Goal: Information Seeking & Learning: Learn about a topic

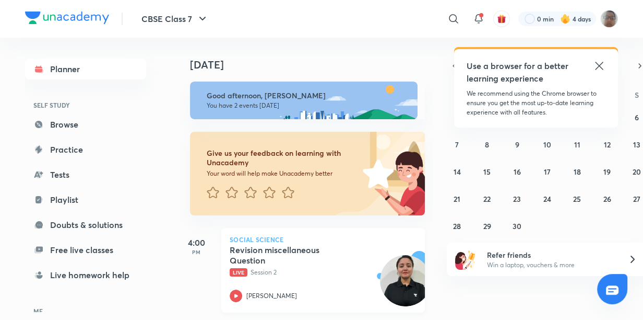
click at [347, 261] on h5 "Revision miscellaneous Question" at bounding box center [295, 254] width 130 height 21
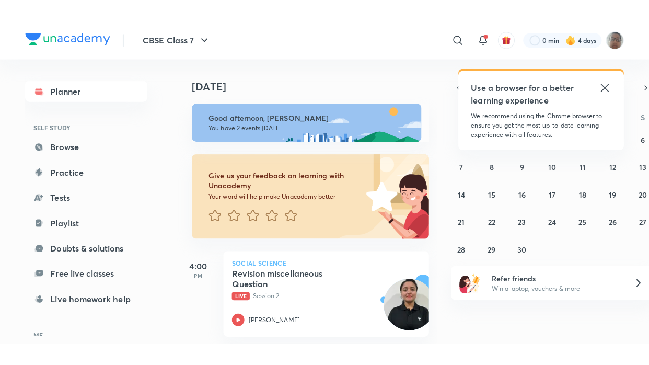
scroll to position [7, 0]
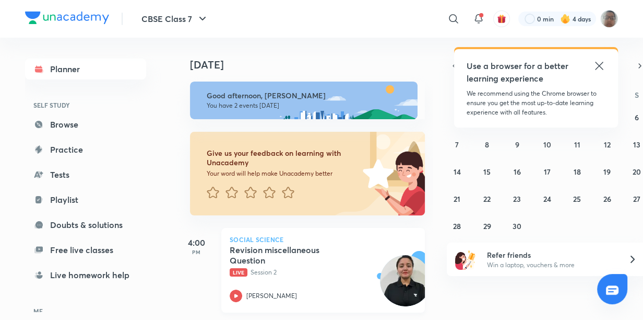
click at [292, 267] on p "Live Session 2" at bounding box center [312, 271] width 164 height 9
drag, startPoint x: 435, startPoint y: 321, endPoint x: 369, endPoint y: 325, distance: 65.9
click at [373, 320] on html "CBSE Class 7 ​ Use a browser for a better learning experience We recommend usin…" at bounding box center [321, 160] width 643 height 320
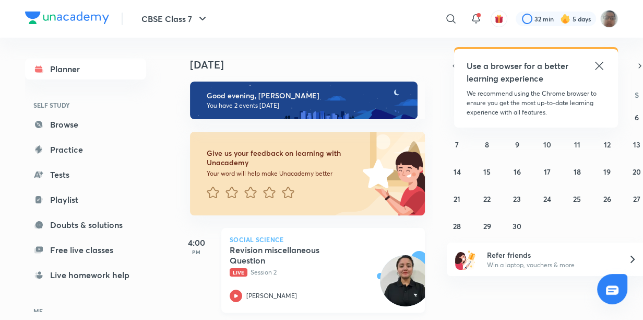
click at [269, 255] on h5 "Revision miscellaneous Question" at bounding box center [295, 254] width 130 height 21
click at [470, 320] on html "CBSE Class 7 ​ Use a browser for a better learning experience We recommend usin…" at bounding box center [321, 160] width 643 height 320
click at [462, 320] on html "CBSE Class 7 ​ Use a browser for a better learning experience We recommend usin…" at bounding box center [321, 160] width 643 height 320
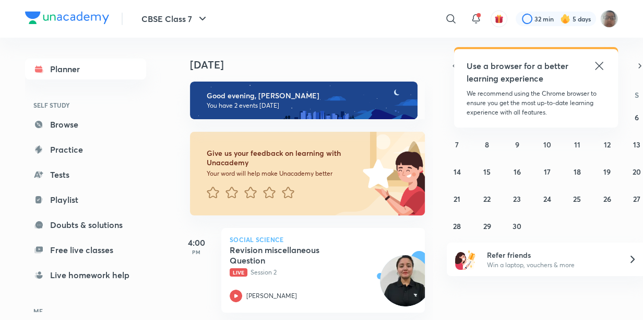
click at [463, 319] on html "CBSE Class 7 ​ Use a browser for a better learning experience We recommend usin…" at bounding box center [321, 160] width 643 height 320
click at [439, 320] on html "CBSE Class 7 ​ Use a browser for a better learning experience We recommend usin…" at bounding box center [321, 160] width 643 height 320
drag, startPoint x: 407, startPoint y: 320, endPoint x: 412, endPoint y: 292, distance: 28.6
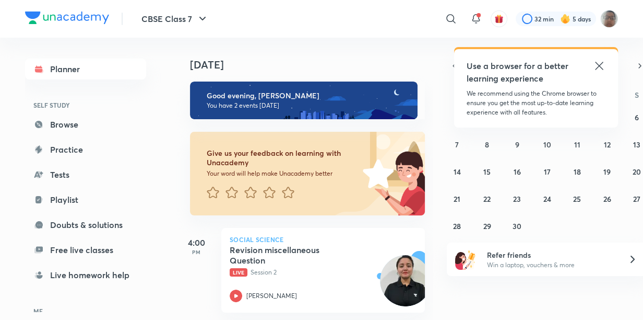
click at [412, 292] on html "CBSE Class 7 ​ Use a browser for a better learning experience We recommend usin…" at bounding box center [321, 160] width 643 height 320
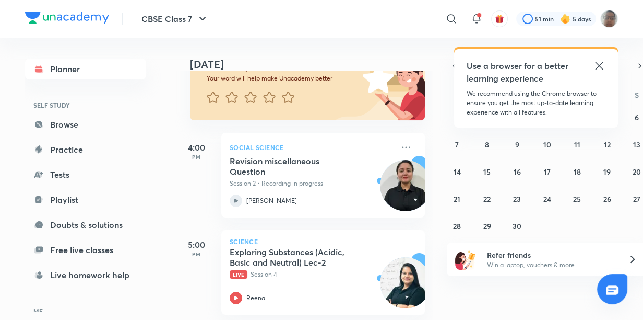
scroll to position [98, 0]
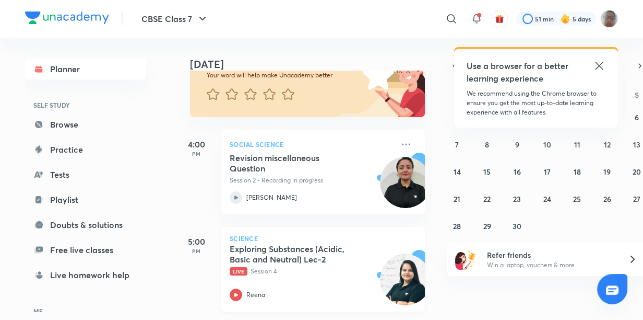
click at [304, 253] on h5 "Exploring Substances (Acidic, Basic and Neutral) Lec-2" at bounding box center [295, 253] width 130 height 21
click at [520, 320] on html "CBSE Class 7 ​ Use a browser for a better learning experience We recommend usin…" at bounding box center [321, 160] width 643 height 320
click at [643, 137] on html "CBSE Class 7 ​ Use a browser for a better learning experience We recommend usin…" at bounding box center [321, 160] width 643 height 320
